Goal: Information Seeking & Learning: Learn about a topic

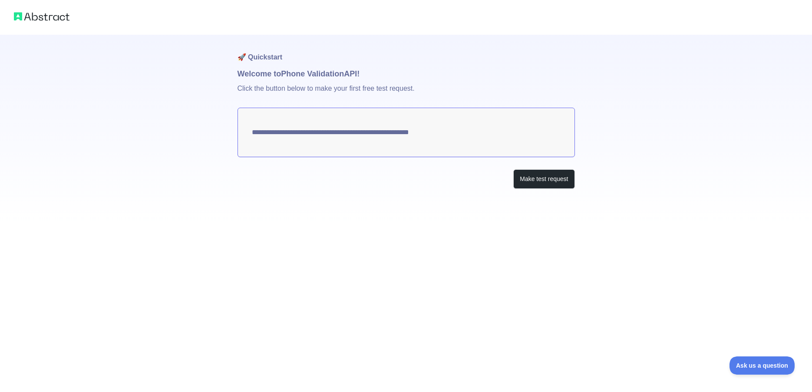
click at [458, 200] on div "**********" at bounding box center [405, 129] width 337 height 189
click at [541, 182] on button "Make test request" at bounding box center [543, 179] width 61 height 20
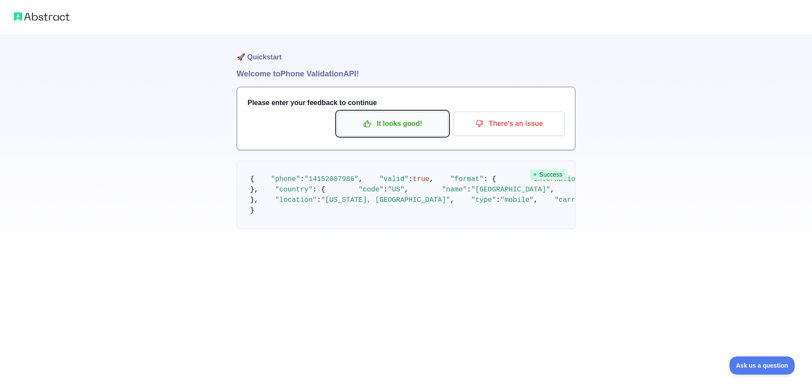
click at [418, 119] on p "It looks good!" at bounding box center [392, 123] width 98 height 15
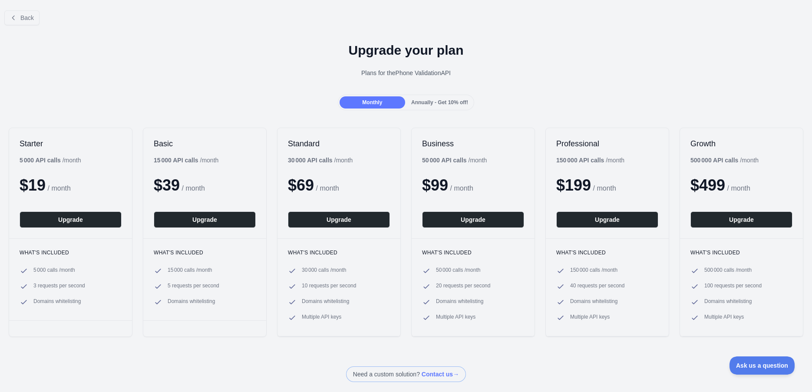
click at [417, 104] on span "Annually - Get 10% off!" at bounding box center [439, 102] width 57 height 6
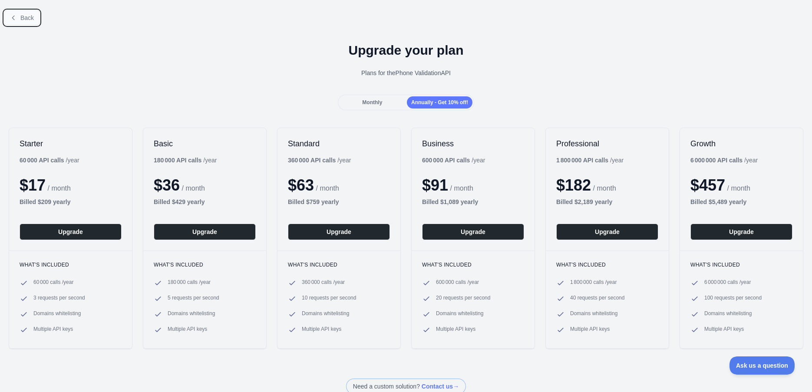
click at [26, 17] on span "Back" at bounding box center [26, 17] width 13 height 7
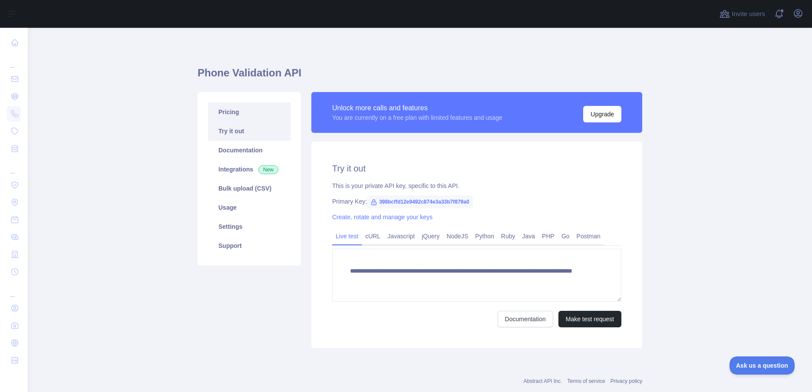
click at [238, 112] on link "Pricing" at bounding box center [249, 111] width 82 height 19
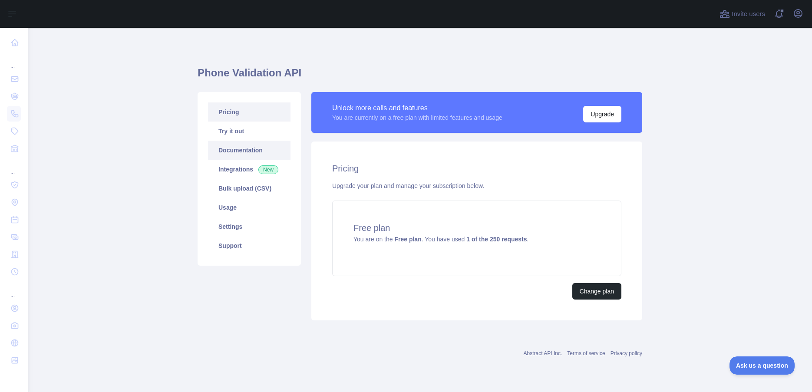
click at [247, 156] on link "Documentation" at bounding box center [249, 150] width 82 height 19
click at [246, 71] on h1 "Phone Validation API" at bounding box center [420, 76] width 445 height 21
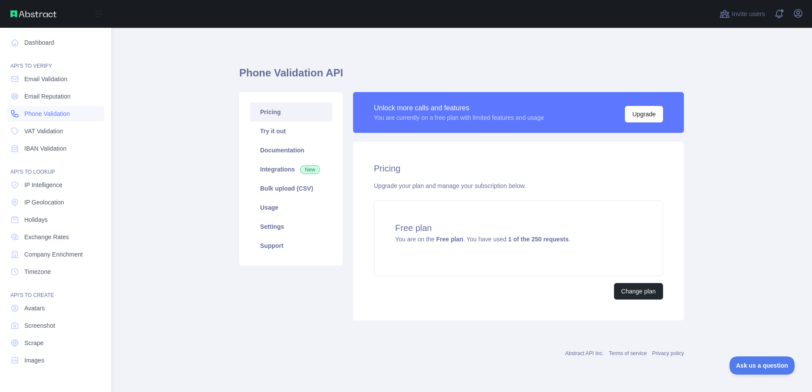
click at [56, 116] on span "Phone Validation" at bounding box center [47, 113] width 46 height 9
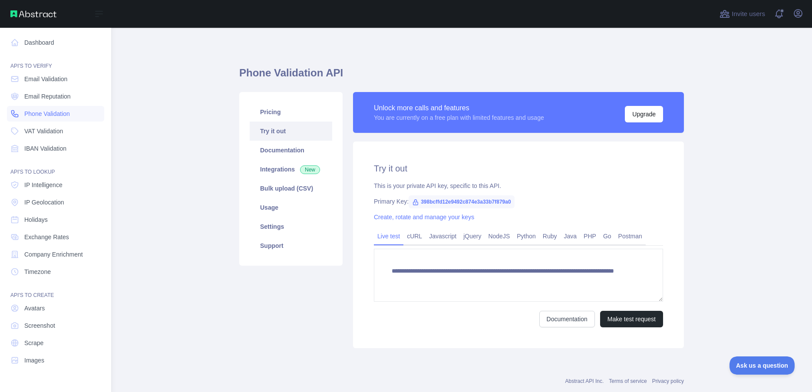
click at [57, 115] on span "Phone Validation" at bounding box center [47, 113] width 46 height 9
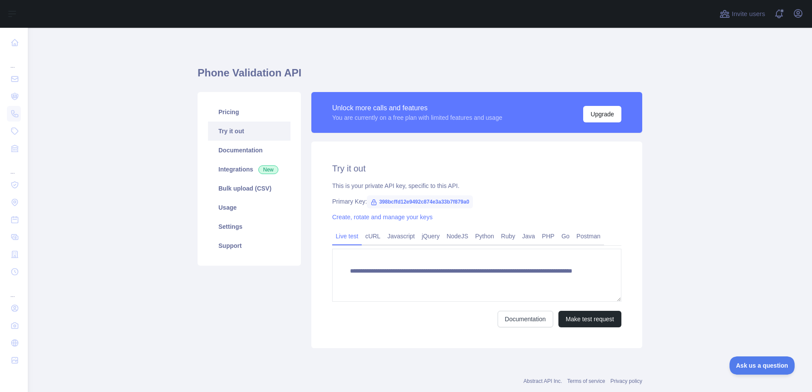
click at [319, 36] on div "**********" at bounding box center [420, 220] width 445 height 385
